Goal: Transaction & Acquisition: Purchase product/service

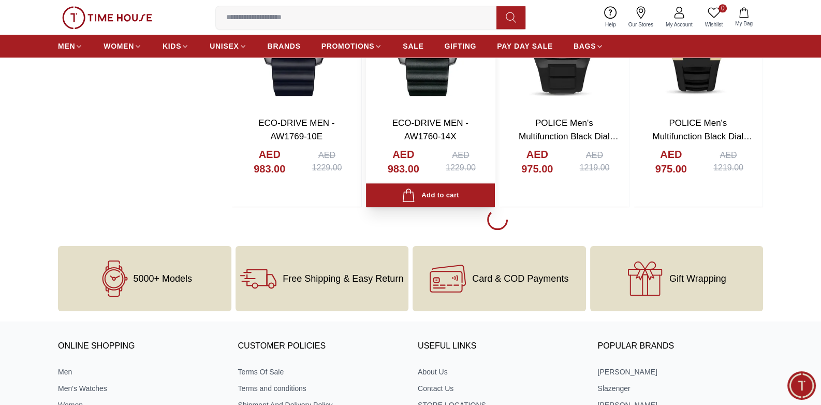
scroll to position [1304, 0]
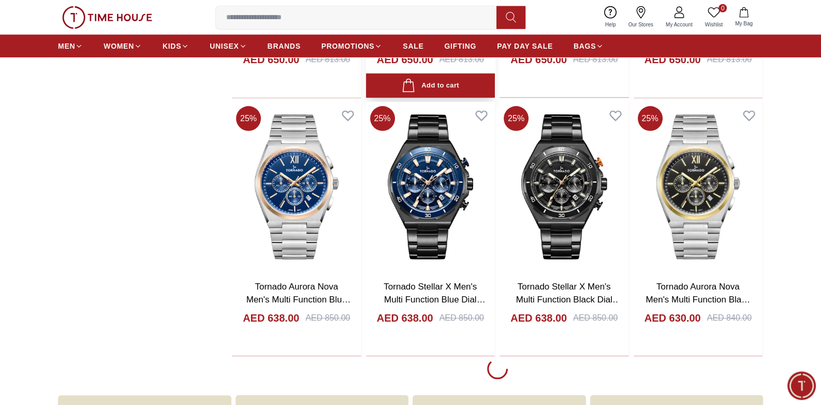
scroll to position [3967, 0]
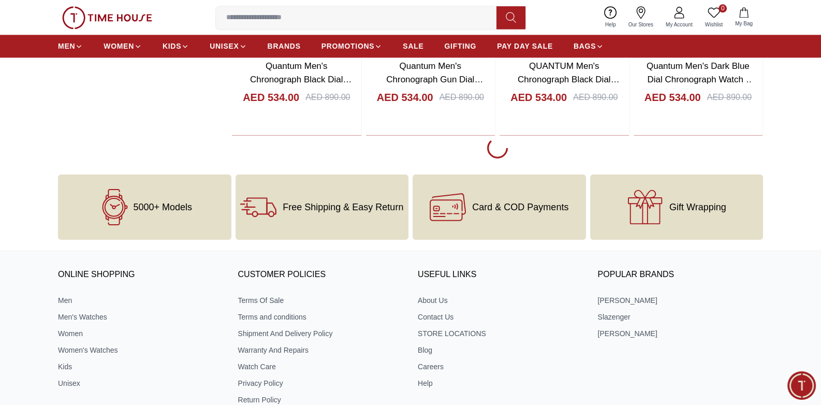
scroll to position [6739, 0]
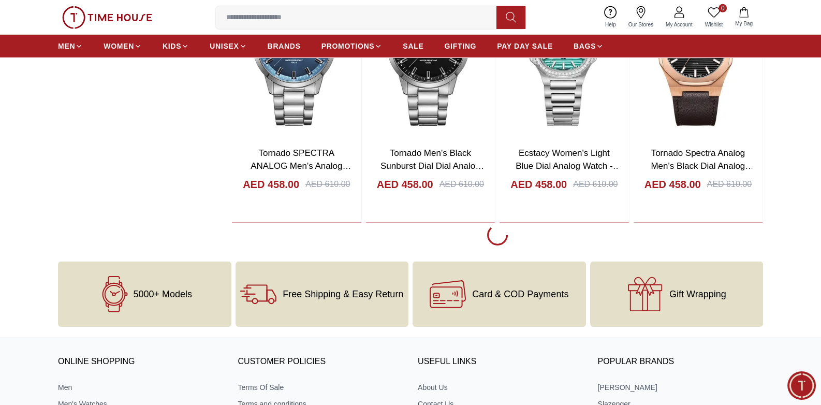
scroll to position [9184, 0]
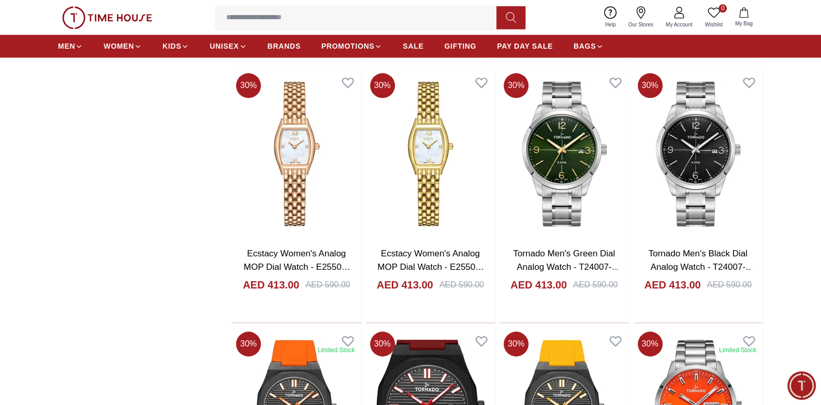
scroll to position [11575, 0]
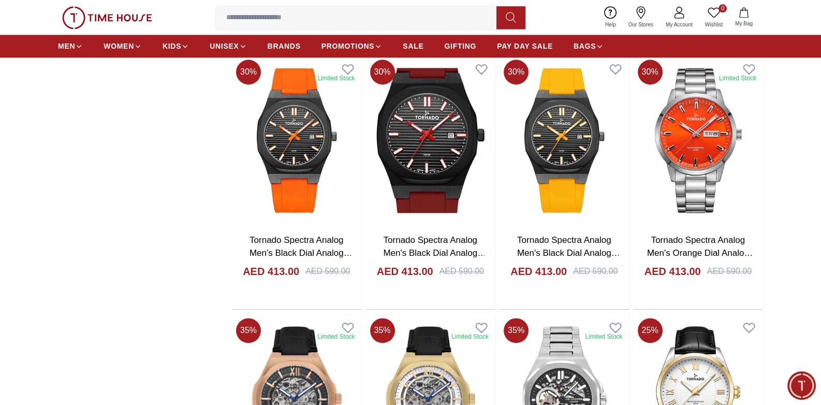
scroll to position [11847, 0]
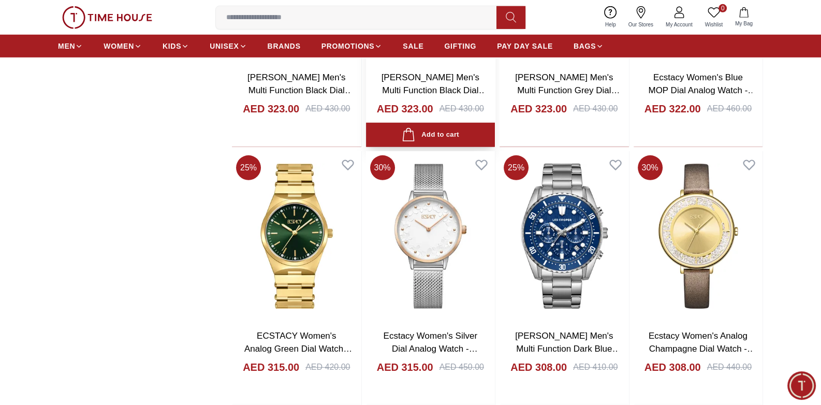
scroll to position [13694, 0]
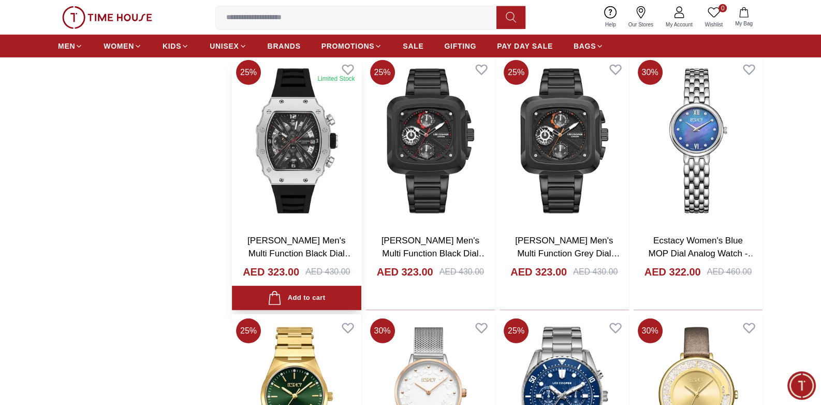
click at [330, 172] on img at bounding box center [296, 141] width 129 height 170
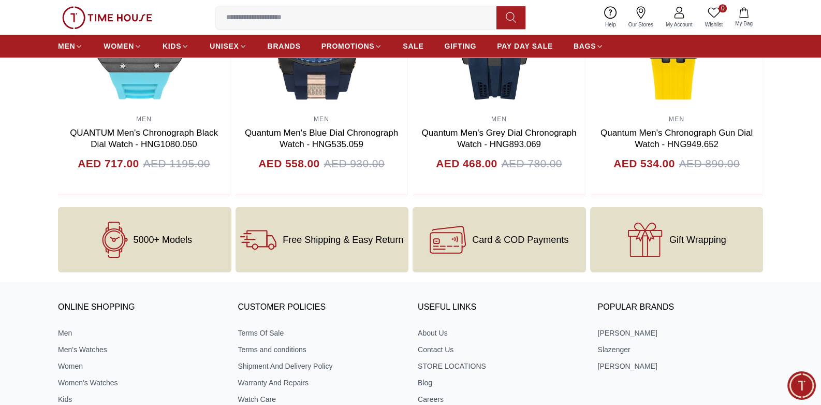
scroll to position [1141, 0]
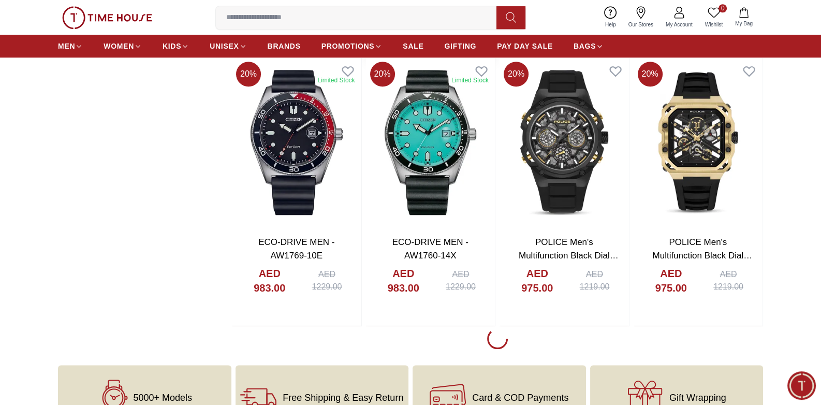
scroll to position [1260, 0]
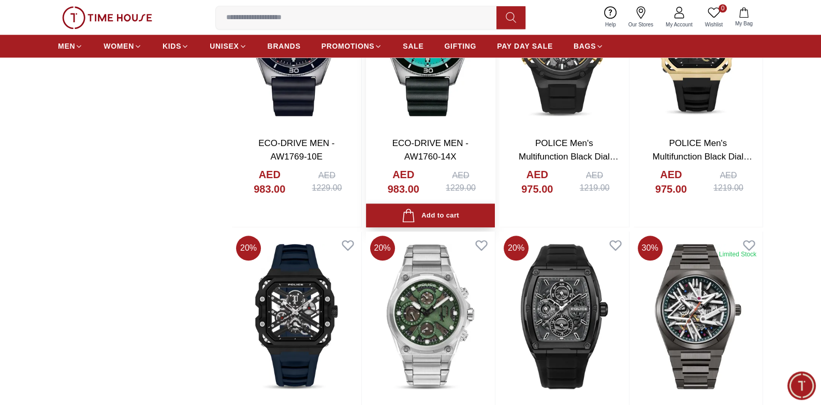
scroll to position [1314, 0]
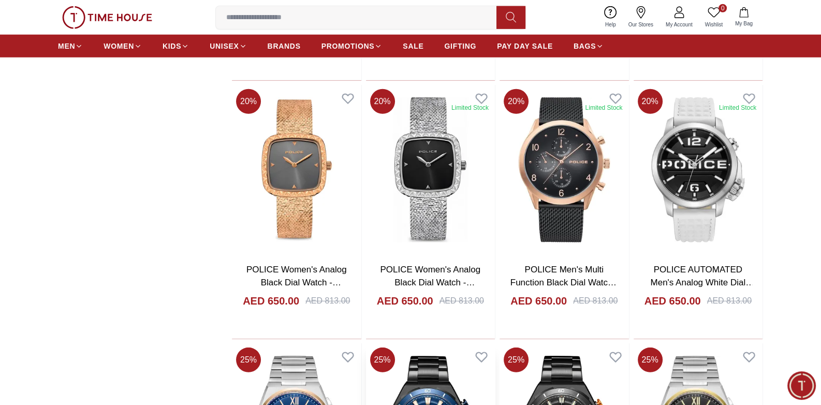
scroll to position [3923, 0]
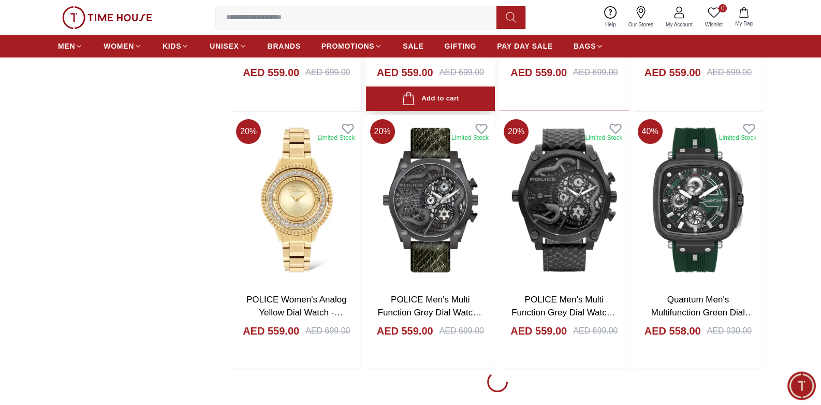
scroll to position [5172, 0]
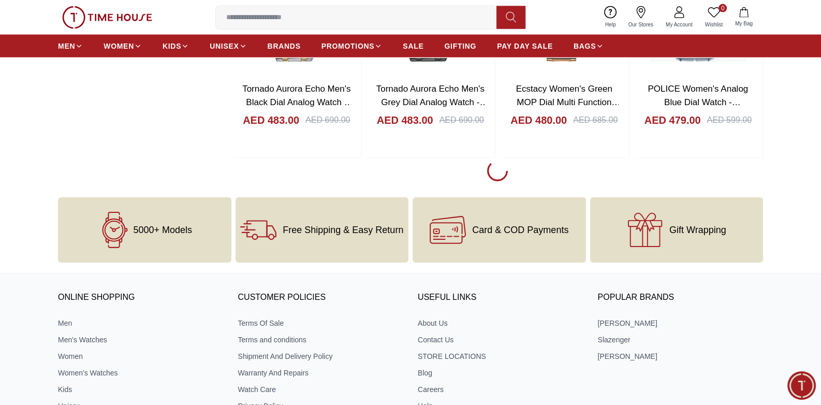
scroll to position [7944, 0]
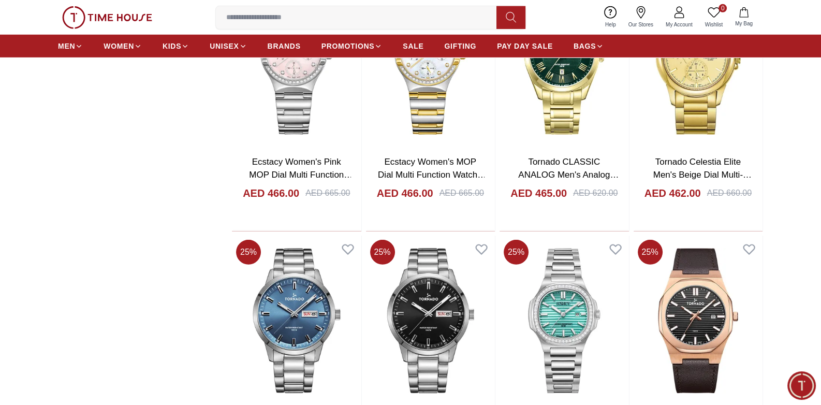
scroll to position [9194, 0]
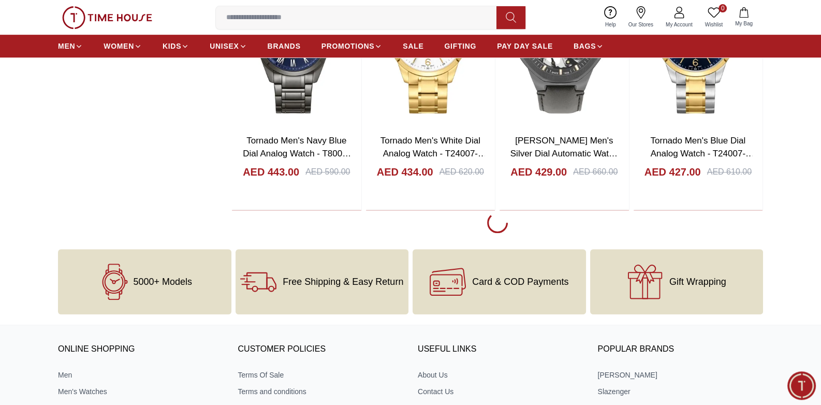
scroll to position [10552, 0]
